Goal: Contribute content: Contribute content

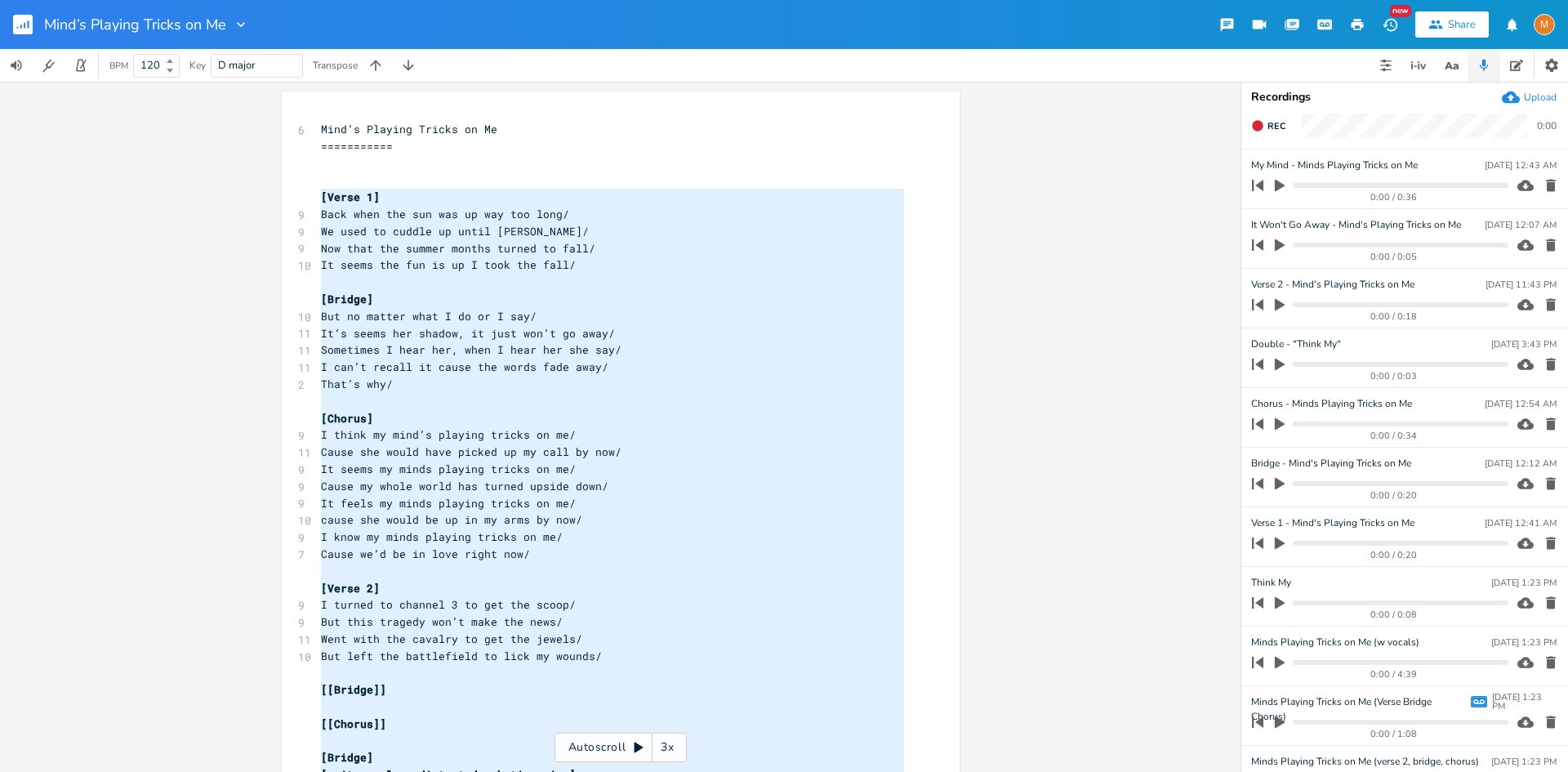
type textarea "Lorem 1] Ipsu dolo sit ame con ad eli sed doei/ Te inci ut labore et dolor magn…"
drag, startPoint x: 563, startPoint y: 694, endPoint x: 321, endPoint y: 199, distance: 551.0
click at [321, 199] on div "6 Mind’s Playing Tricks on Me =========== ​ ​ [Verse 1] 9 Back when the sun was…" at bounding box center [612, 647] width 589 height 1053
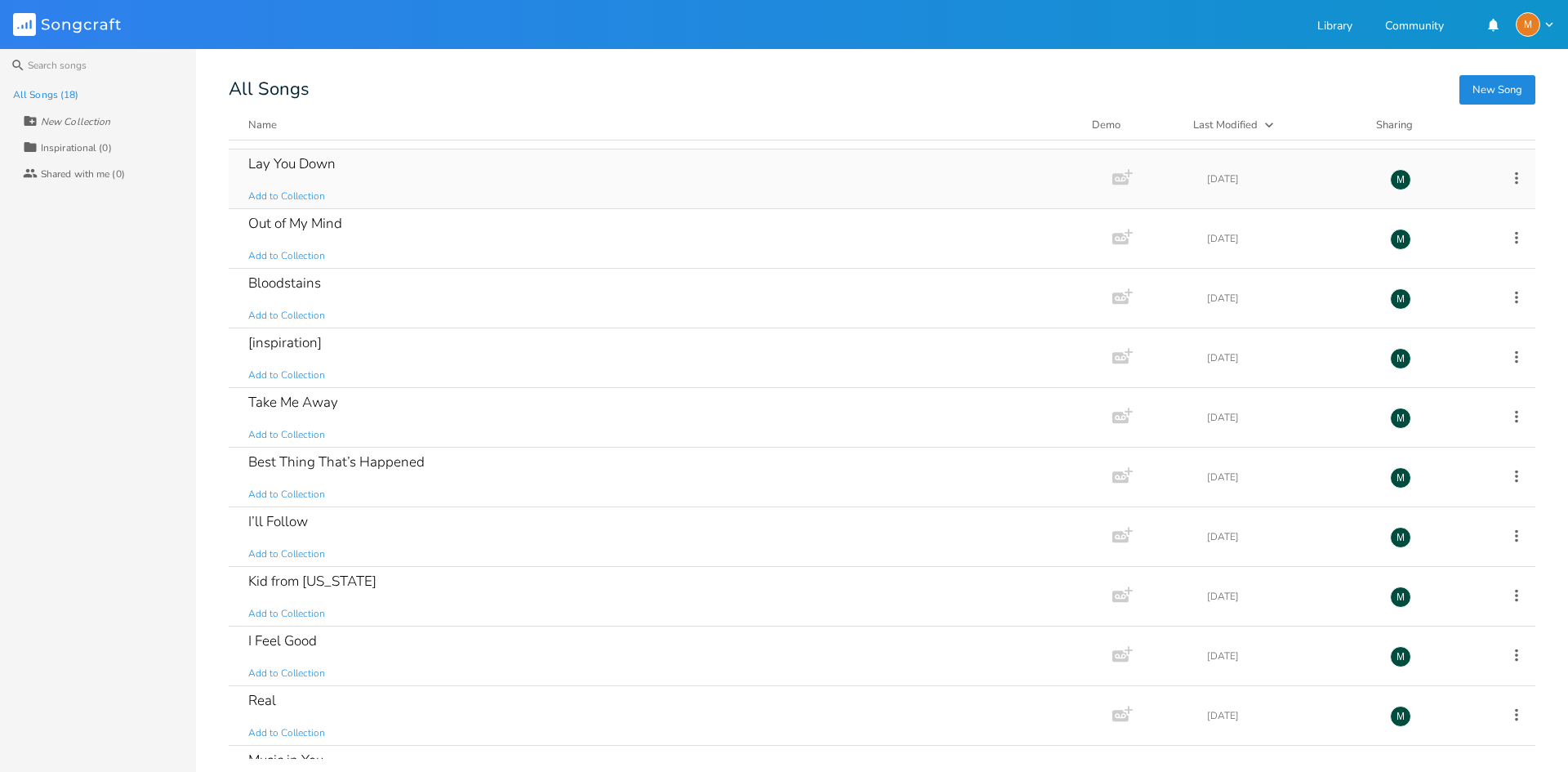
scroll to position [455, 0]
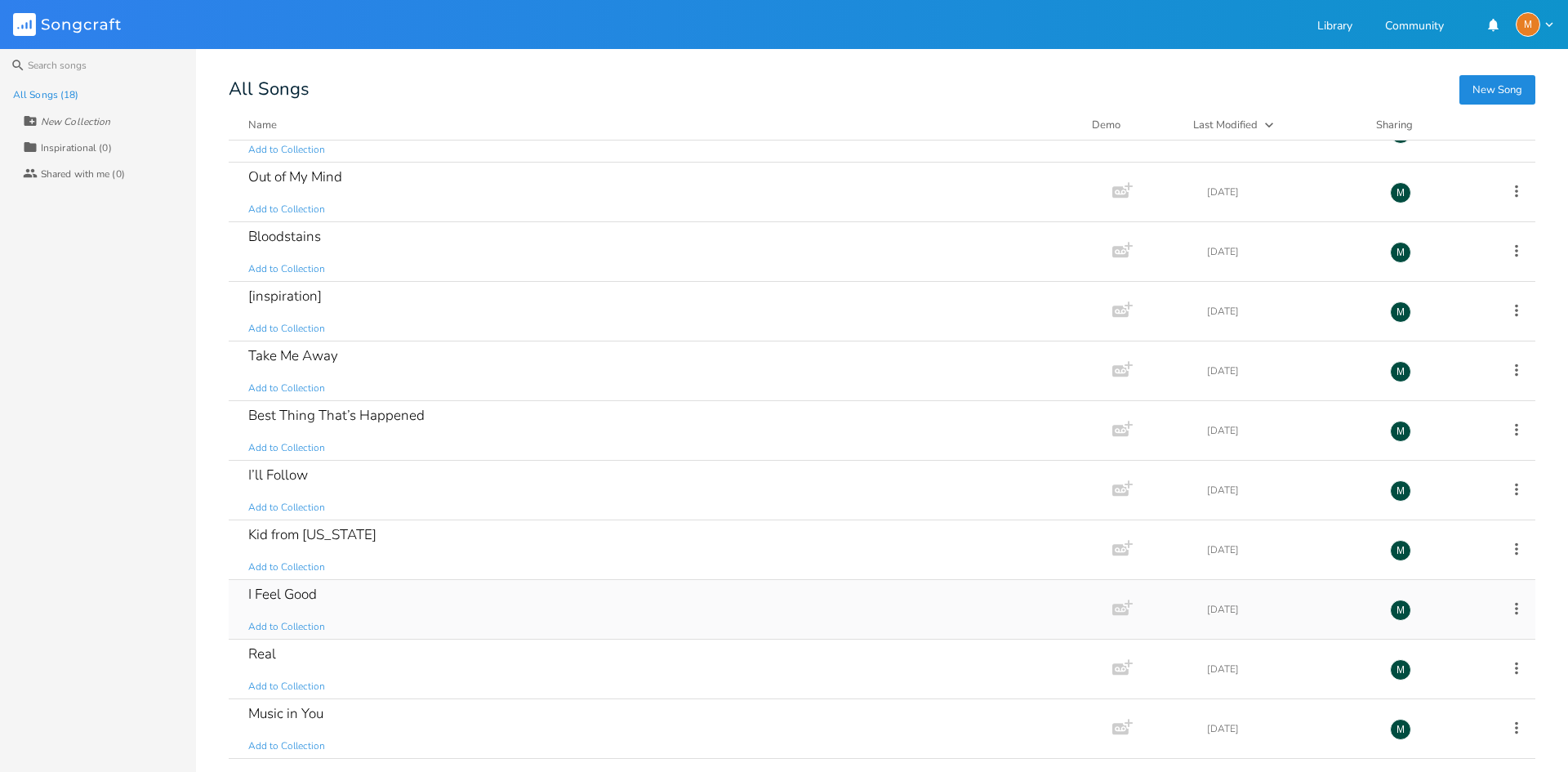
click at [415, 601] on div "I Feel Good Add to Collection" at bounding box center [666, 609] width 838 height 59
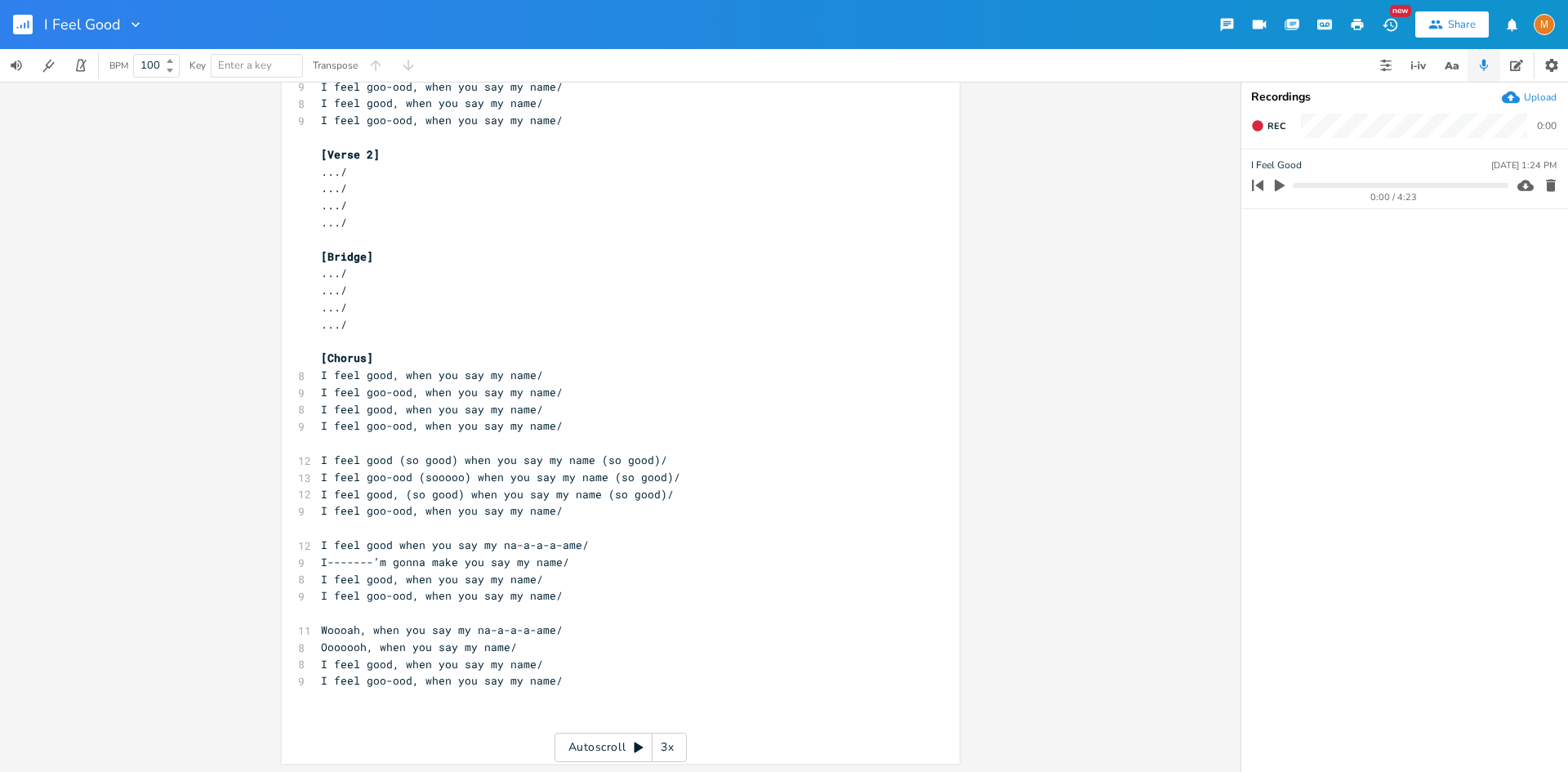
scroll to position [419, 0]
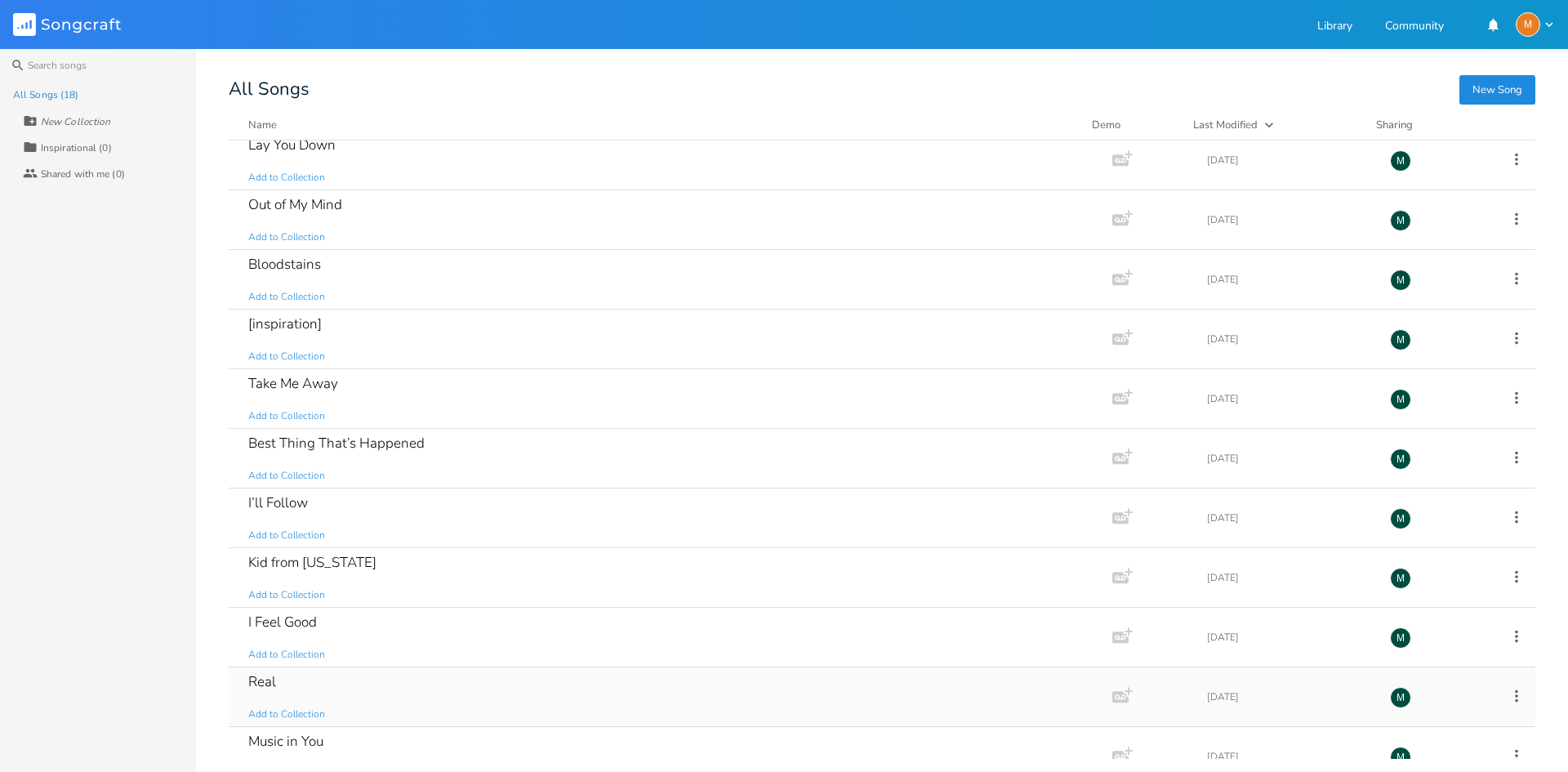
scroll to position [455, 0]
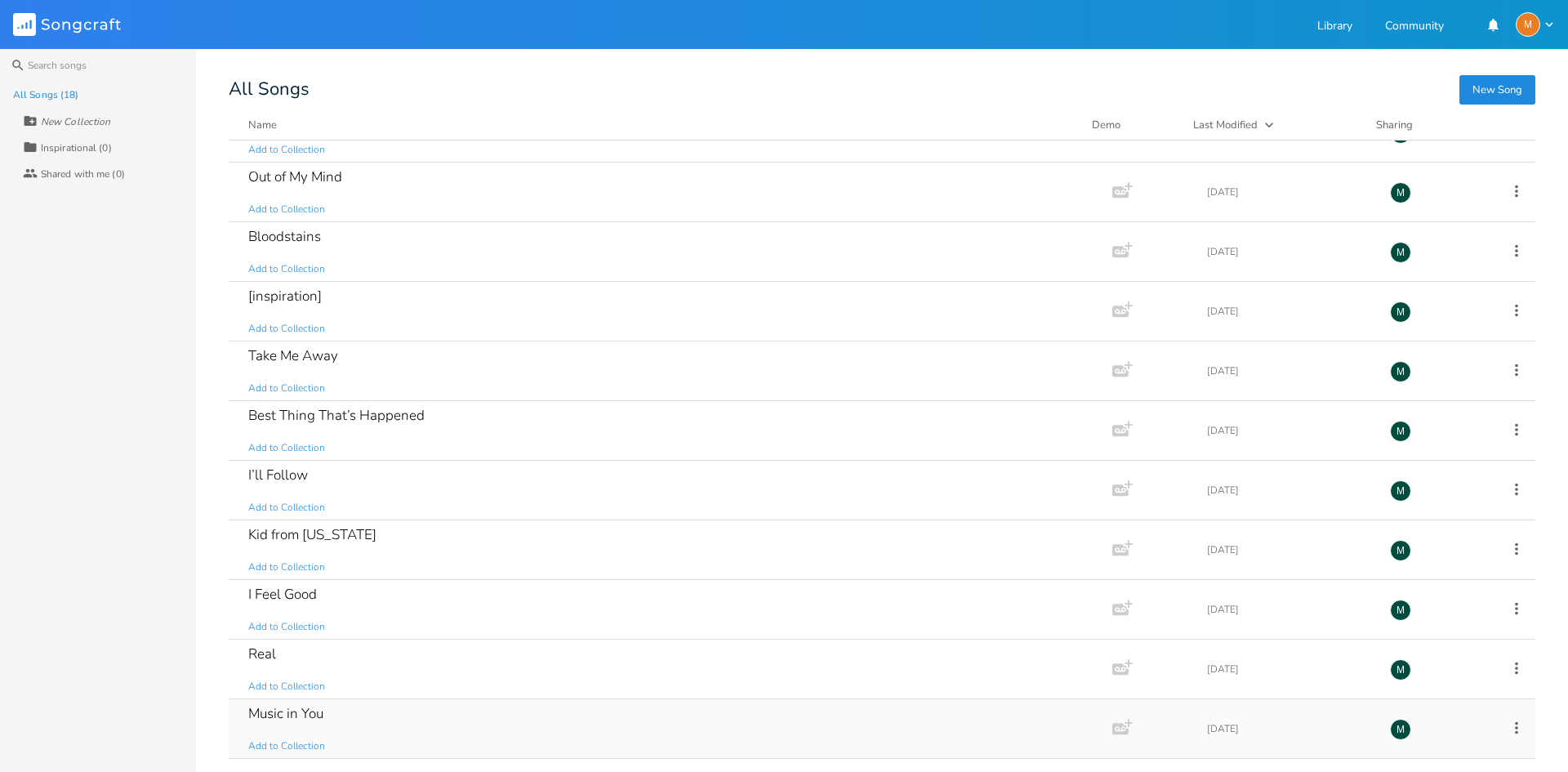
click at [327, 719] on div "Music in You Add to Collection" at bounding box center [666, 729] width 838 height 59
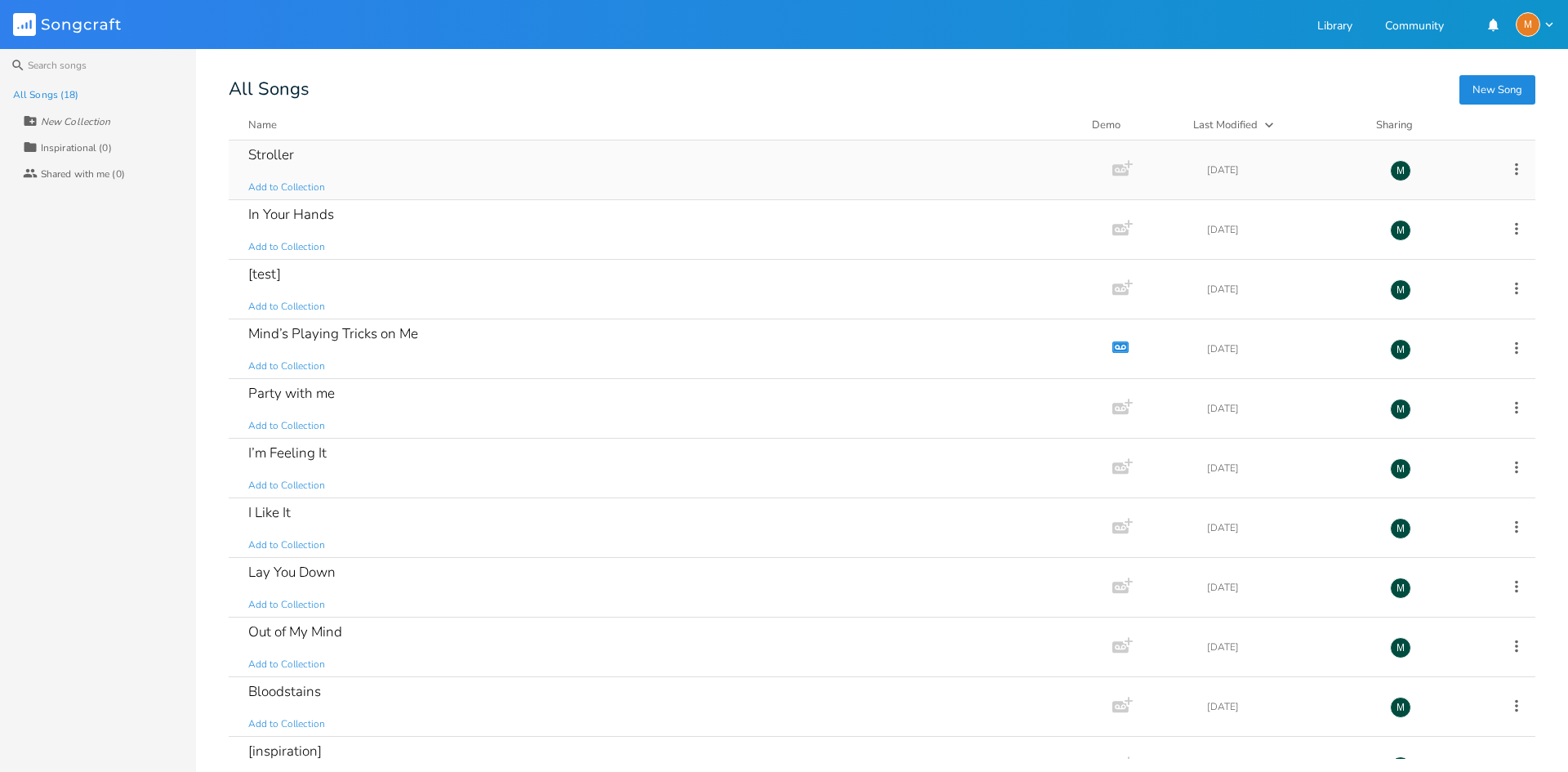
click at [362, 194] on div "Stroller Add to Collection" at bounding box center [666, 169] width 838 height 59
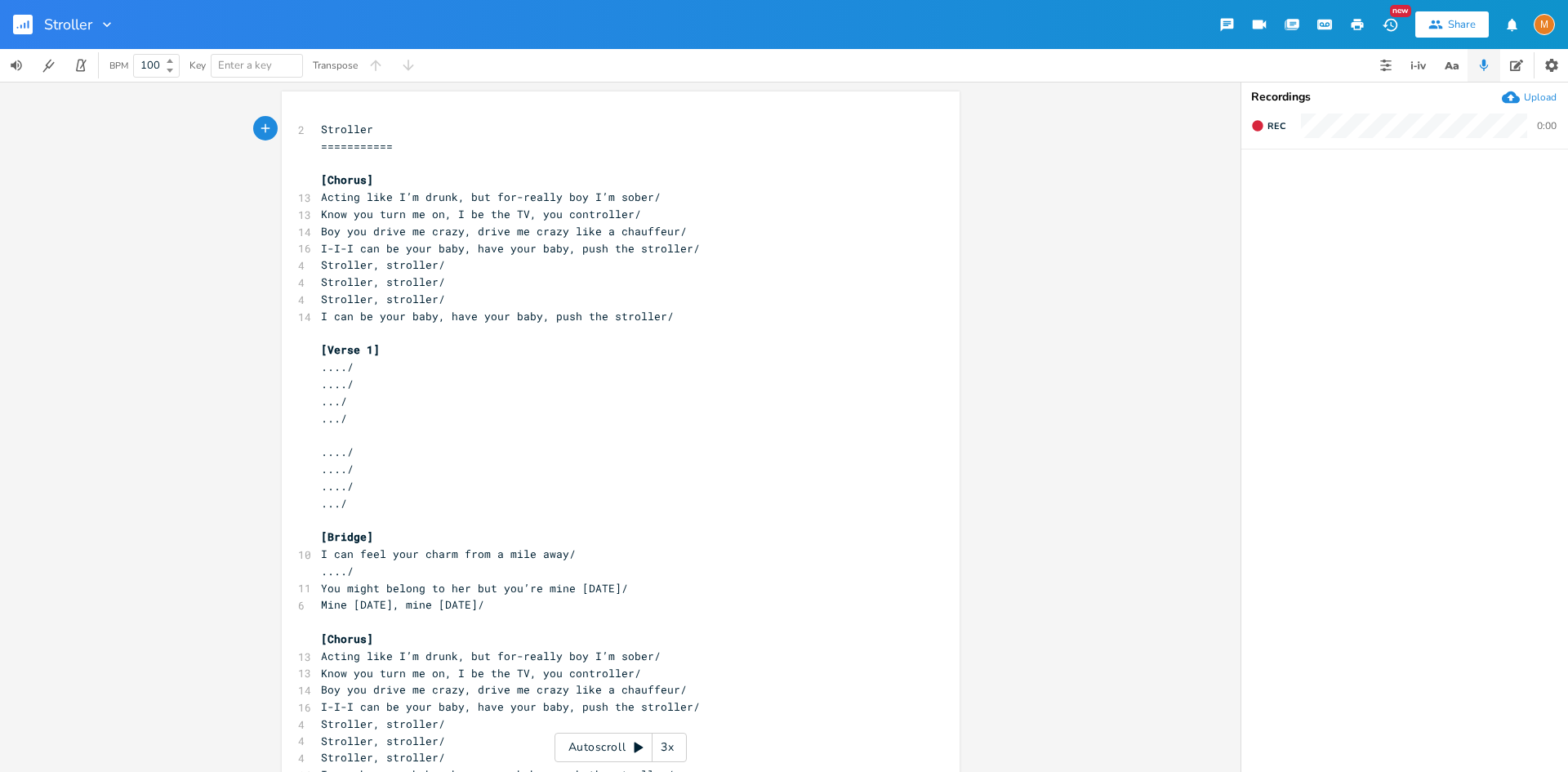
scroll to position [44, 0]
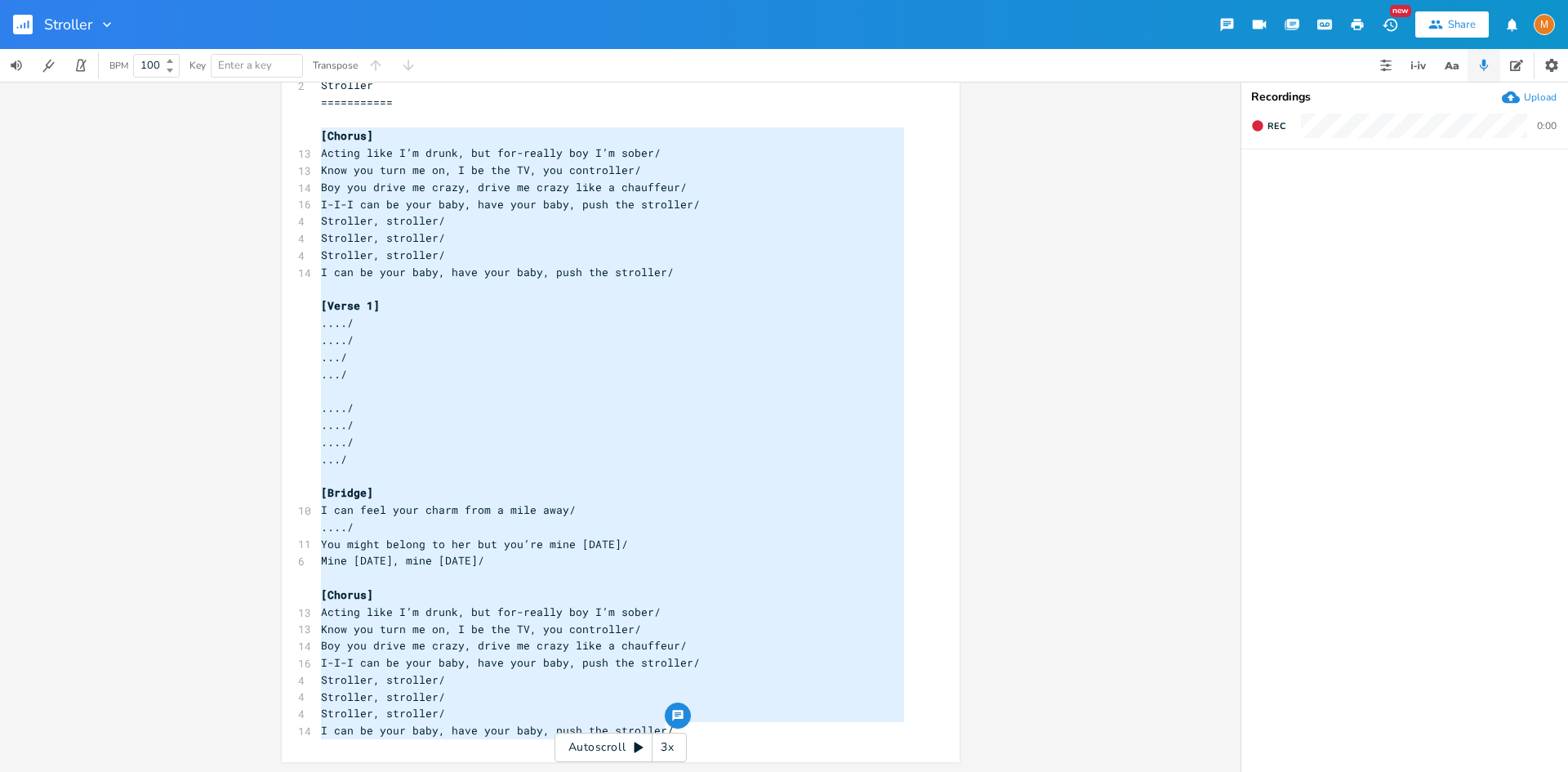
drag, startPoint x: 676, startPoint y: 726, endPoint x: 308, endPoint y: 133, distance: 697.9
click at [308, 133] on div "[Chorus] Acting like I’m drunk, but for-really boy I’m sober/ Know you turn me …" at bounding box center [621, 405] width 677 height 715
type textarea "[Chorus] Acting like I’m drunk, but for-really boy I’m sober/ Know you turn me …"
